Goal: Task Accomplishment & Management: Manage account settings

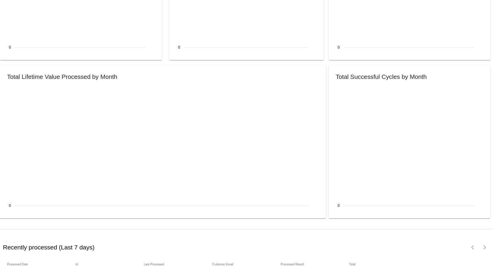
scroll to position [623, 0]
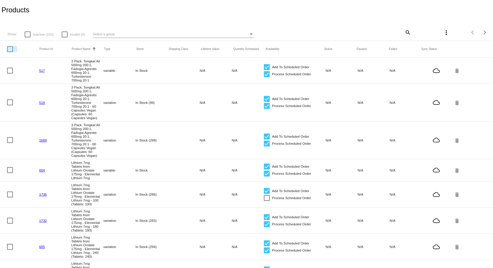
click at [11, 51] on div at bounding box center [10, 49] width 6 height 6
click at [10, 52] on input "checkbox" at bounding box center [10, 52] width 0 height 0
checkbox input "true"
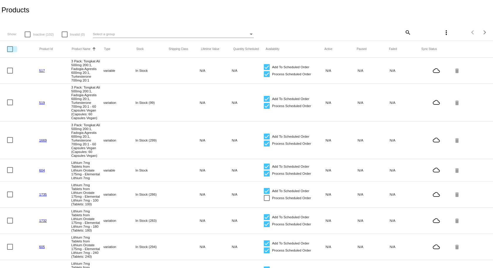
checkbox input "true"
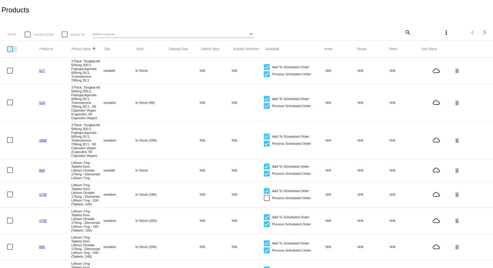
checkbox input "true"
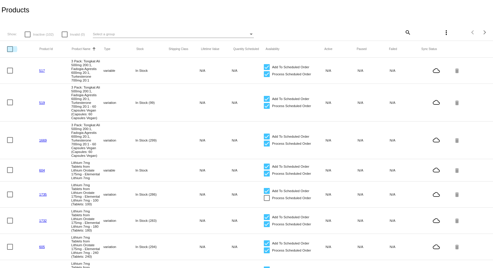
checkbox input "true"
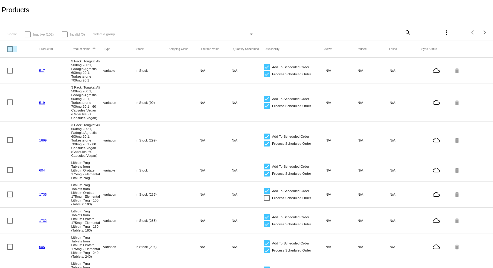
checkbox input "true"
click at [11, 46] on mat-header-row "Product Id Product Name Sorted by ProductName ascending Type Stock Shipping Cla…" at bounding box center [246, 49] width 493 height 17
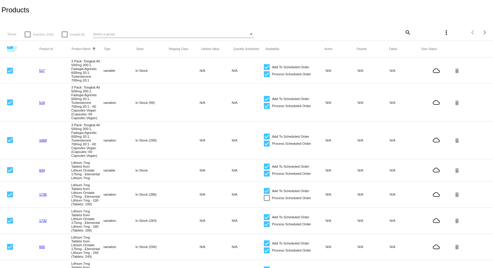
click at [9, 48] on div at bounding box center [10, 46] width 6 height 6
click at [10, 49] on input "checkbox" at bounding box center [10, 49] width 0 height 0
checkbox input "false"
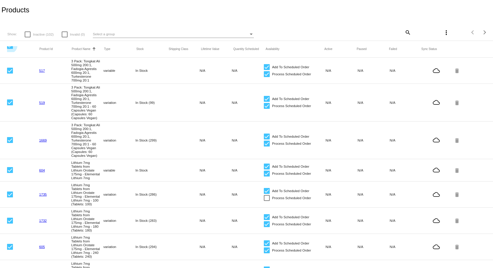
checkbox input "false"
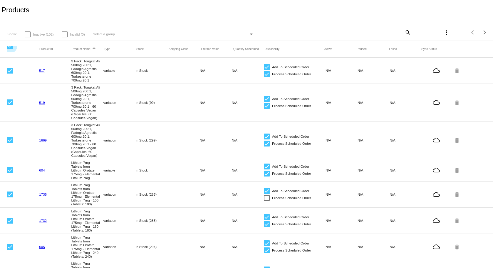
checkbox input "false"
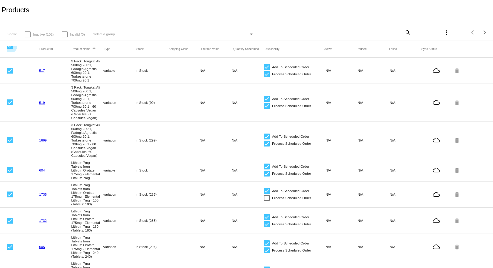
checkbox input "false"
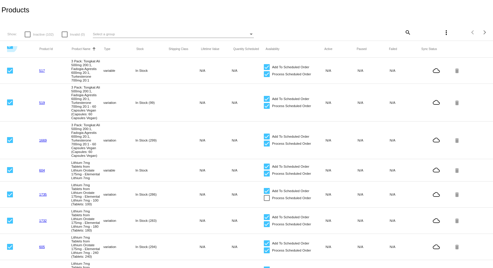
checkbox input "false"
click at [106, 34] on span "Select a group" at bounding box center [104, 34] width 22 height 4
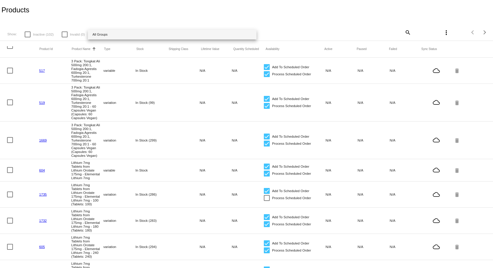
click at [106, 34] on span "All Groups" at bounding box center [173, 35] width 160 height 10
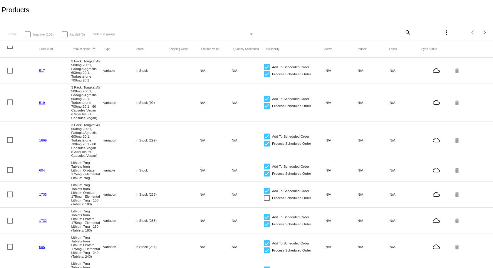
click at [145, 36] on div "Select a group" at bounding box center [171, 34] width 156 height 7
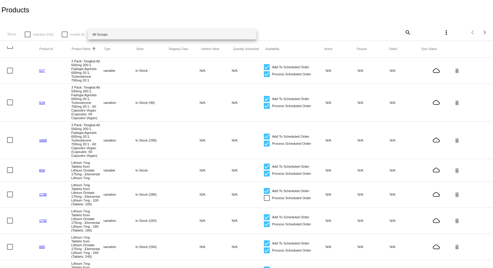
click at [403, 33] on div at bounding box center [246, 134] width 493 height 268
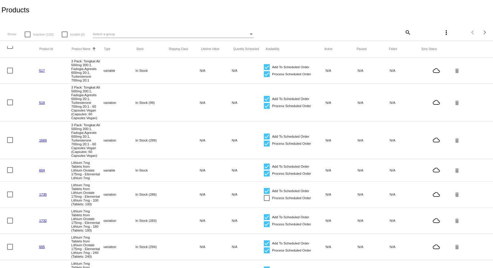
click at [404, 32] on mat-icon "search" at bounding box center [407, 32] width 7 height 9
click at [370, 34] on input "Search" at bounding box center [370, 31] width 82 height 5
paste input "Praziquantel 150mg per Capsule , Praziquantel treatment, Deworming, EU Seller, …"
type input "Praziquantel 150mg per Capsule , Praziquantel treatment, Deworming, EU Seller, …"
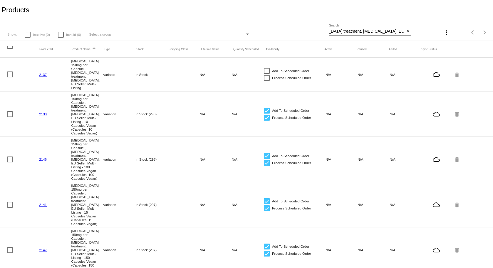
scroll to position [0, 0]
click at [43, 75] on link "2137" at bounding box center [43, 75] width 8 height 4
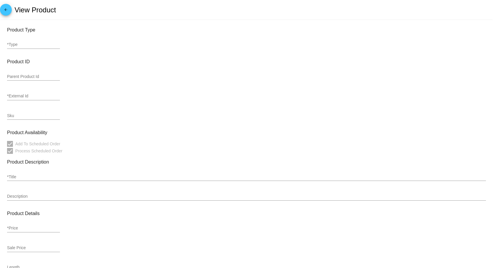
type input "variable"
type input "2137"
checkbox input "false"
type input "Praziquantel 150mg per Capsule , Praziquantel treatment, Deworming, EU Seller, …"
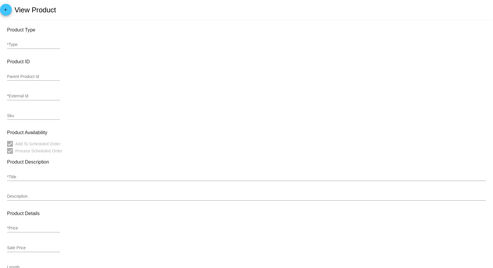
type input "0"
type input "In Stock"
